Goal: Obtain resource: Download file/media

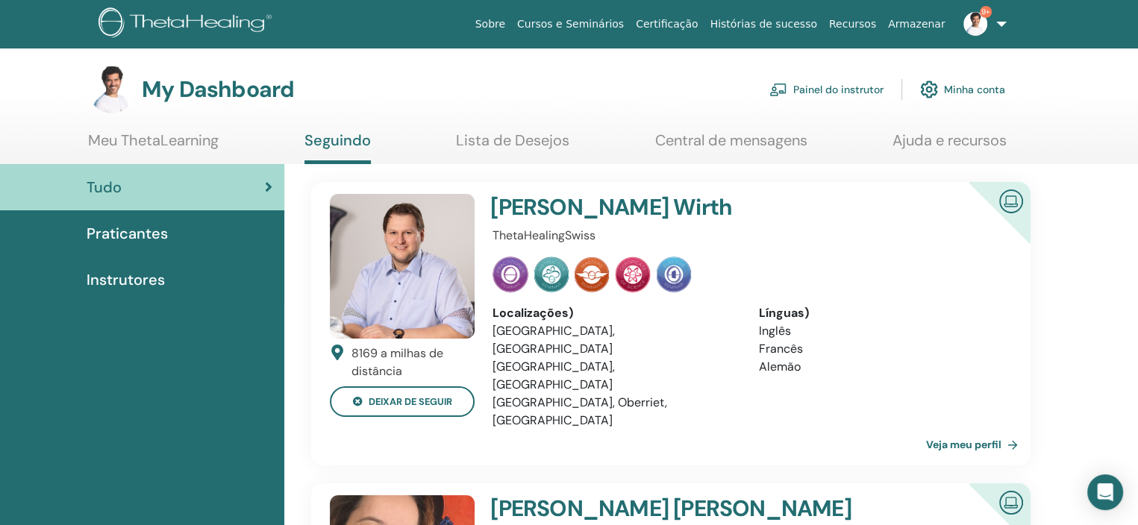
click at [858, 87] on link "Painel do instrutor" at bounding box center [827, 89] width 114 height 33
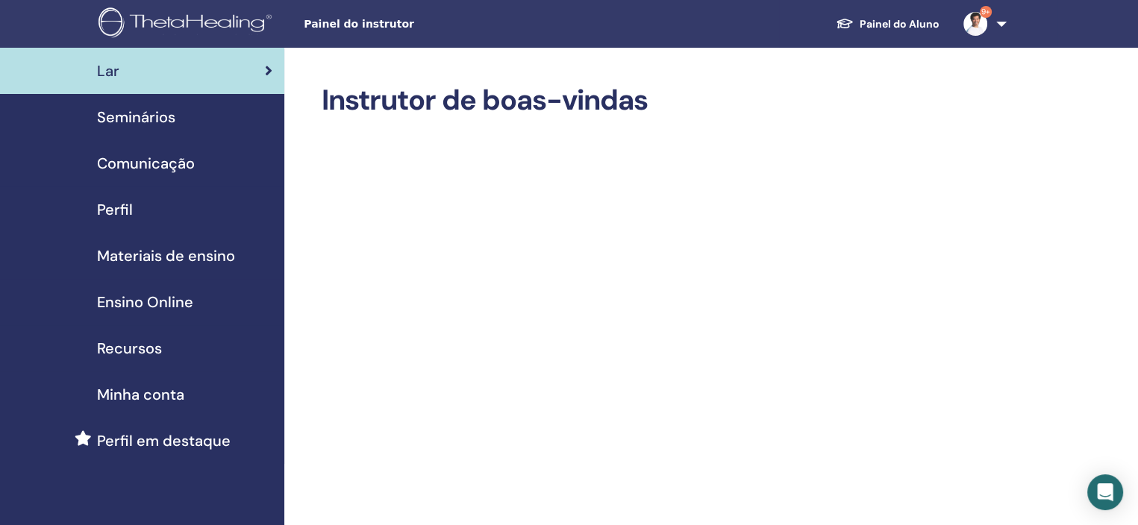
click at [149, 125] on span "Seminários" at bounding box center [136, 117] width 78 height 22
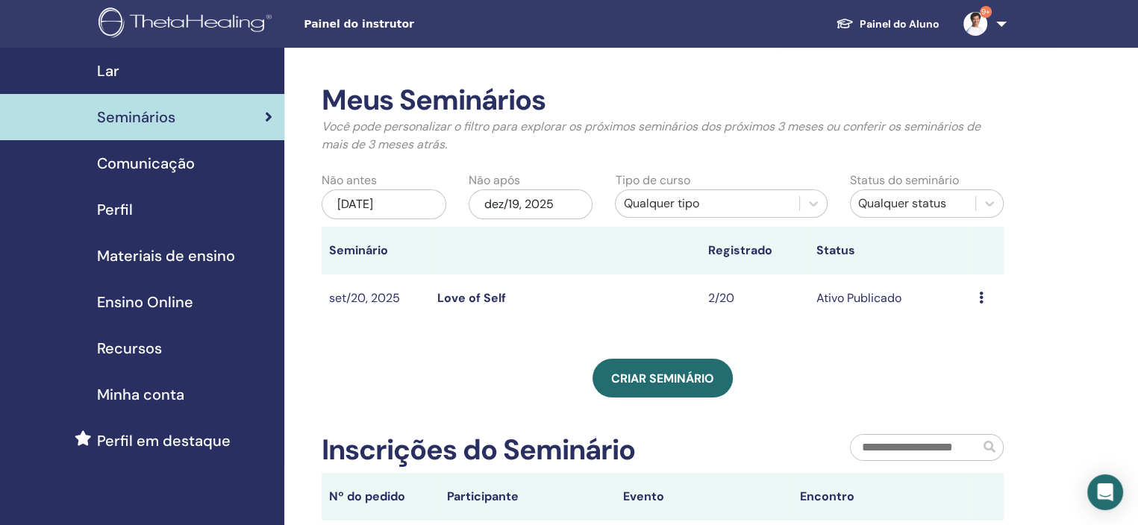
click at [155, 163] on span "Comunicação" at bounding box center [146, 163] width 98 height 22
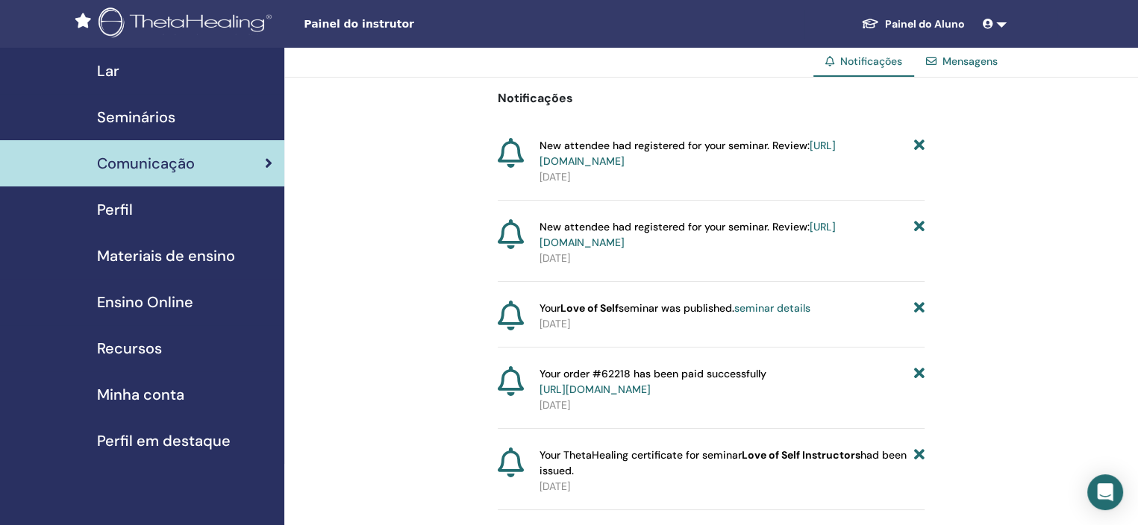
click at [156, 259] on span "Materiais de ensino" at bounding box center [166, 256] width 138 height 22
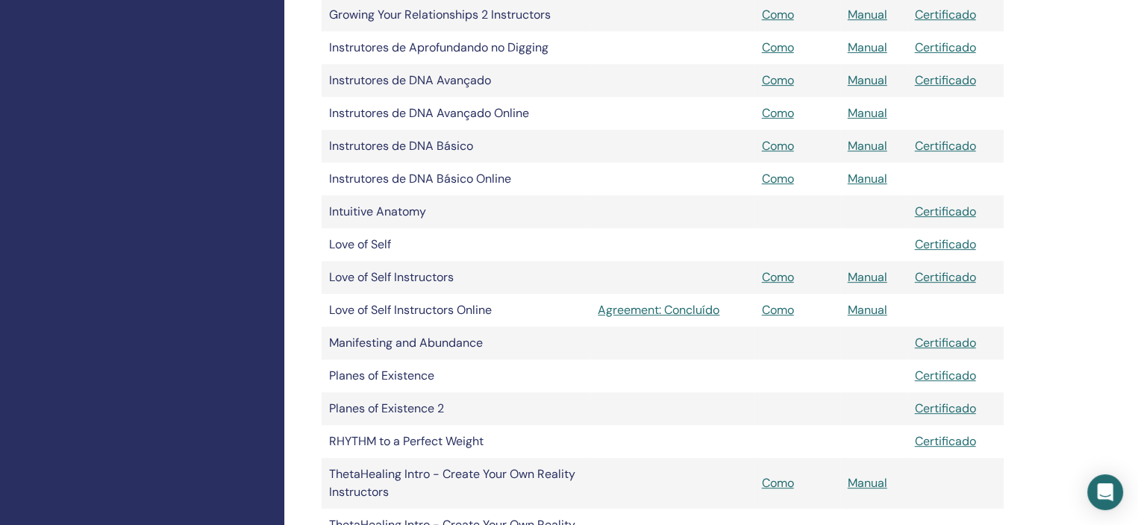
scroll to position [672, 0]
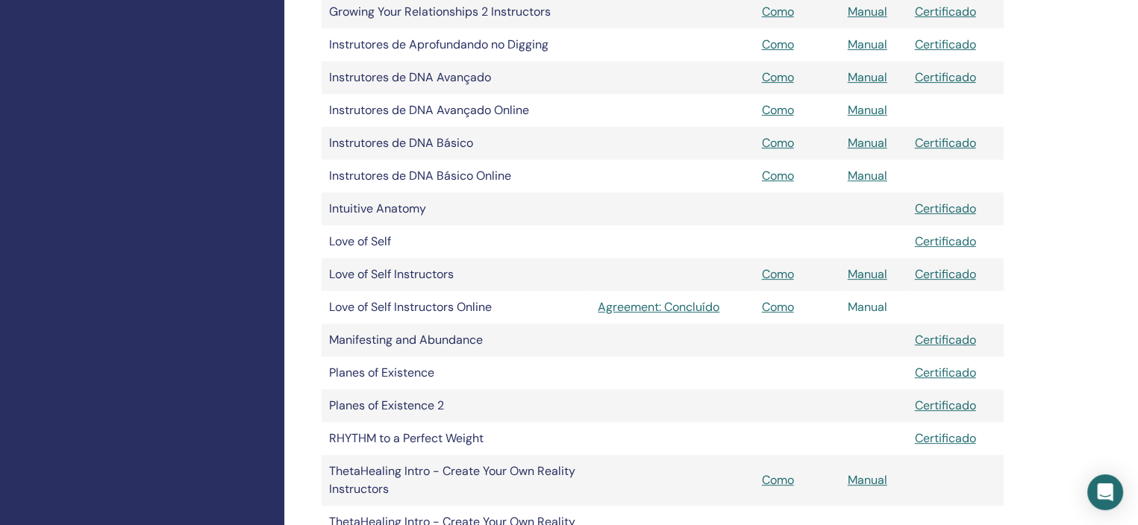
click at [867, 307] on link "Manual" at bounding box center [868, 307] width 40 height 16
